Goal: Task Accomplishment & Management: Use online tool/utility

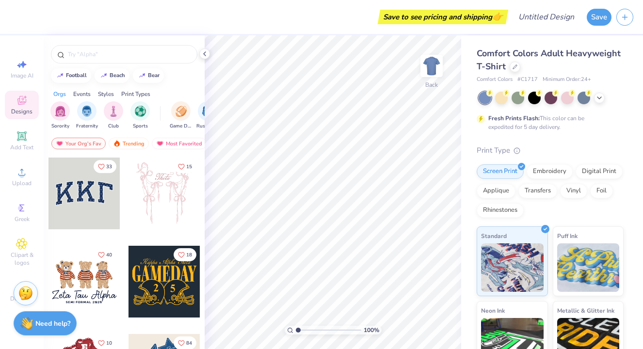
click at [95, 278] on div at bounding box center [85, 282] width 72 height 72
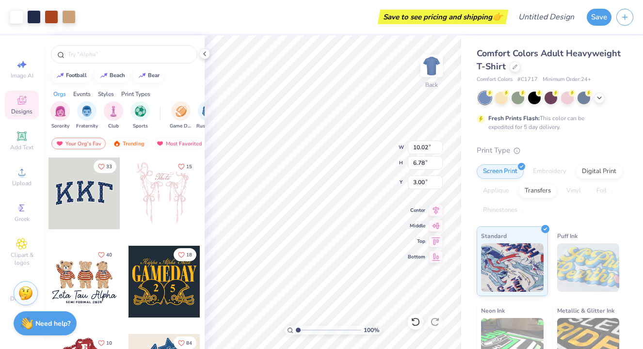
type input "10.02"
type input "6.78"
click at [435, 65] on img at bounding box center [431, 66] width 39 height 39
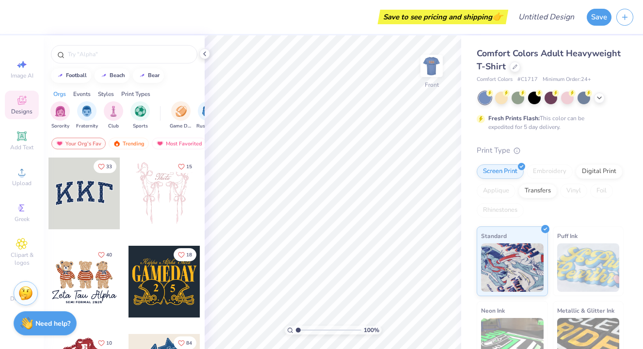
click at [102, 194] on div at bounding box center [85, 194] width 72 height 72
type input "5.77"
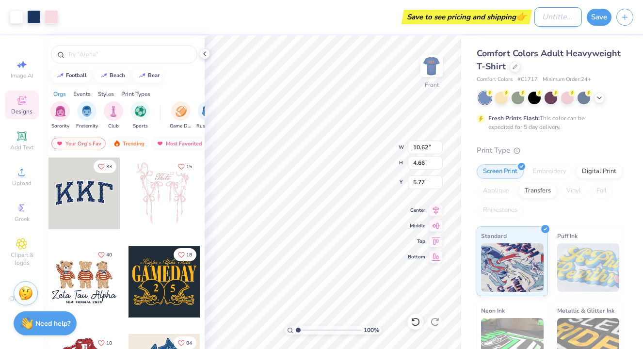
click at [556, 15] on input "Design Title" at bounding box center [559, 16] width 48 height 19
type input "..."
click at [601, 18] on button "Save" at bounding box center [599, 15] width 25 height 17
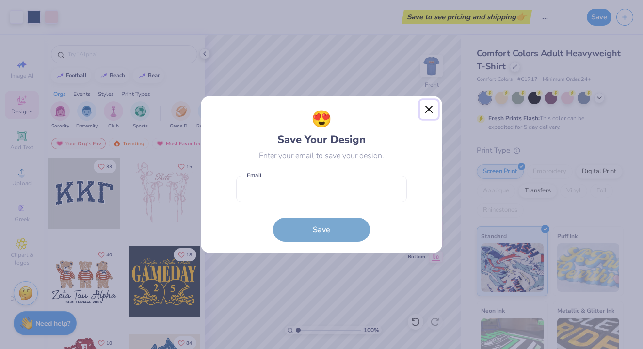
click at [429, 105] on button "Close" at bounding box center [429, 109] width 18 height 18
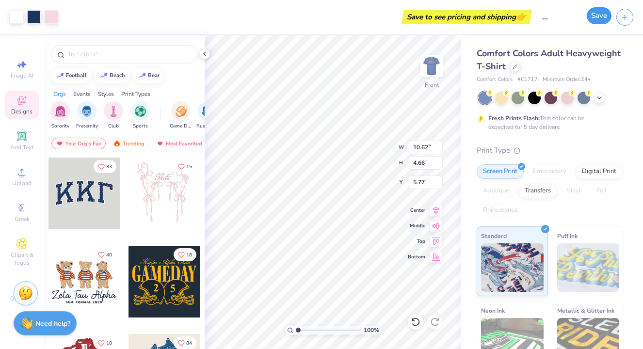
click at [597, 17] on button "Save" at bounding box center [599, 15] width 25 height 17
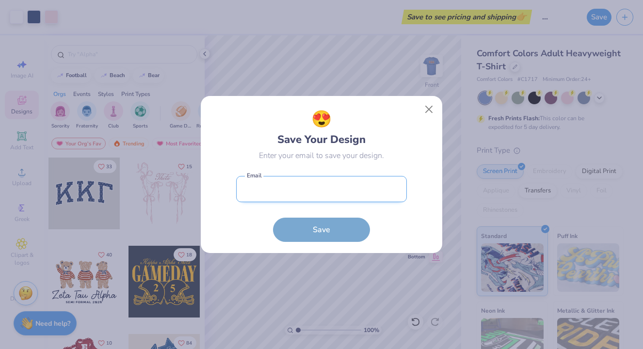
click at [318, 198] on input "email" at bounding box center [321, 189] width 171 height 27
type input "[EMAIL_ADDRESS][DOMAIN_NAME]"
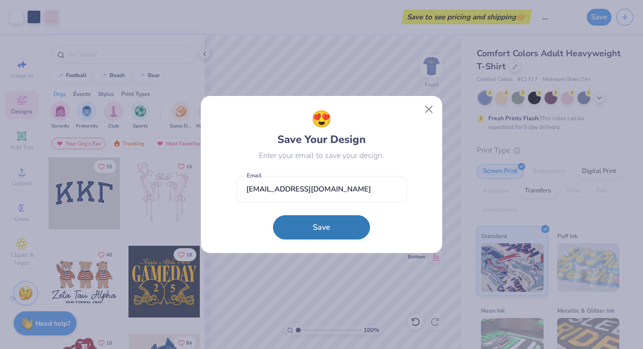
click at [310, 225] on button "Save" at bounding box center [321, 227] width 97 height 24
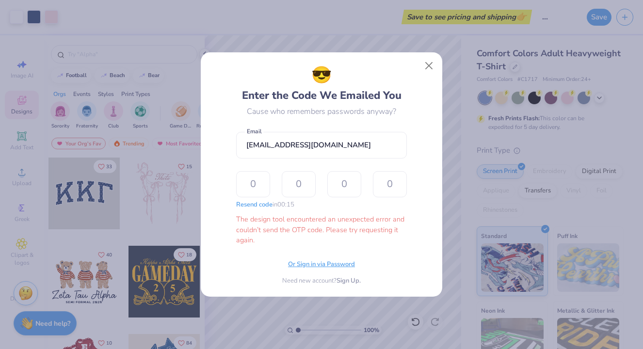
click at [334, 266] on span "Or Sign in via Password" at bounding box center [321, 265] width 67 height 10
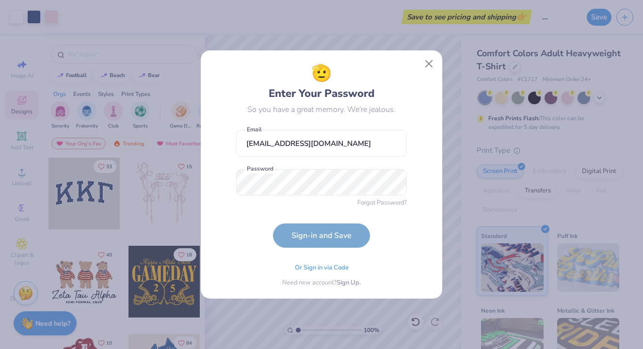
click at [301, 160] on form "[EMAIL_ADDRESS][DOMAIN_NAME] Email Password is a required field Password Forgot…" at bounding box center [321, 186] width 171 height 123
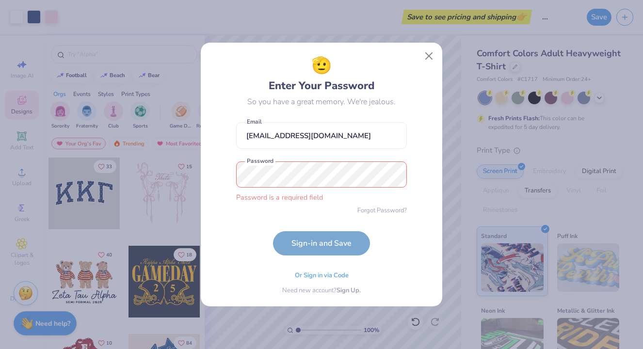
click at [288, 196] on div "Password is a required field" at bounding box center [321, 198] width 171 height 11
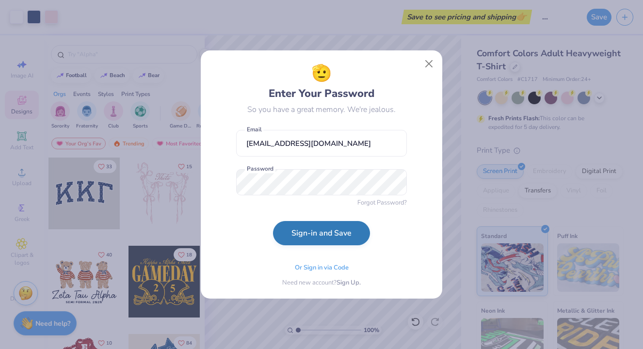
click at [322, 230] on button "Sign-in and Save" at bounding box center [321, 233] width 97 height 24
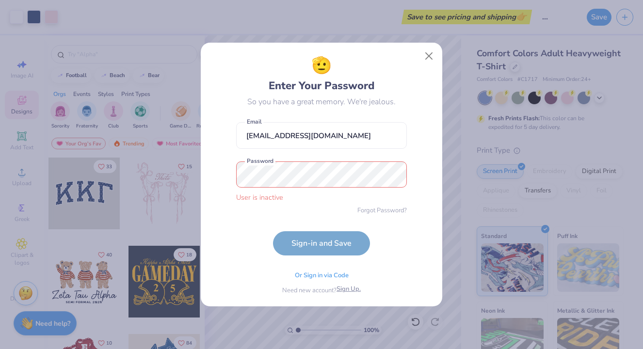
click at [350, 288] on span "Sign Up." at bounding box center [349, 290] width 24 height 10
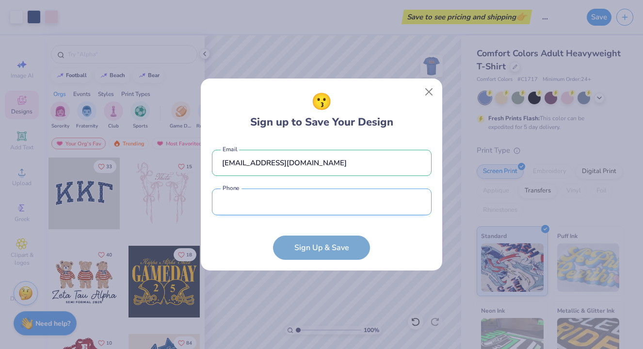
click at [330, 195] on input "tel" at bounding box center [322, 202] width 220 height 27
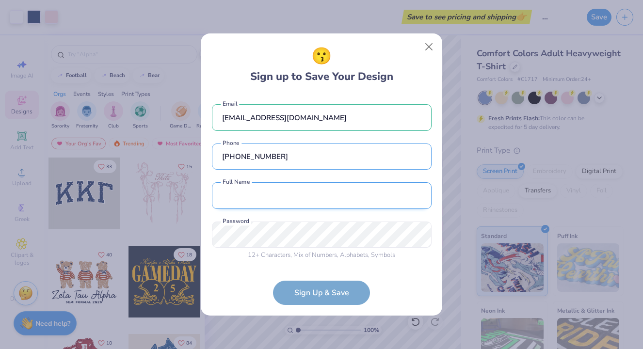
type input "[PHONE_NUMBER]"
click at [313, 190] on input "text" at bounding box center [322, 195] width 220 height 27
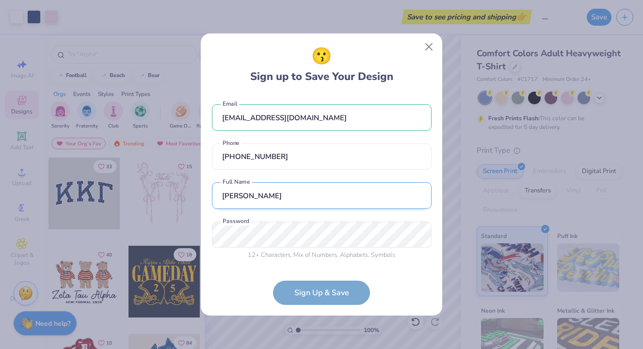
type input "[PERSON_NAME]"
click at [307, 283] on form "[EMAIL_ADDRESS][DOMAIN_NAME] Email [PHONE_NUMBER] Phone [PERSON_NAME] Full Name…" at bounding box center [322, 200] width 220 height 211
click at [307, 291] on form "[EMAIL_ADDRESS][DOMAIN_NAME] Email [PHONE_NUMBER] Phone [PERSON_NAME] Full Name…" at bounding box center [322, 200] width 220 height 211
click at [427, 44] on button "Close" at bounding box center [429, 47] width 18 height 18
